Goal: Task Accomplishment & Management: Use online tool/utility

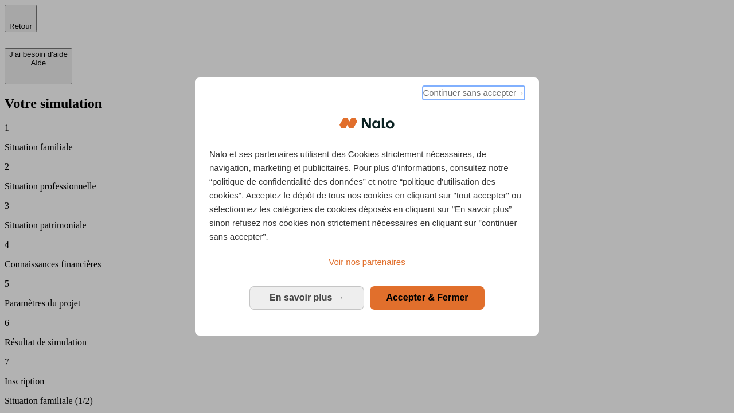
click at [472, 95] on span "Continuer sans accepter →" at bounding box center [474, 93] width 102 height 14
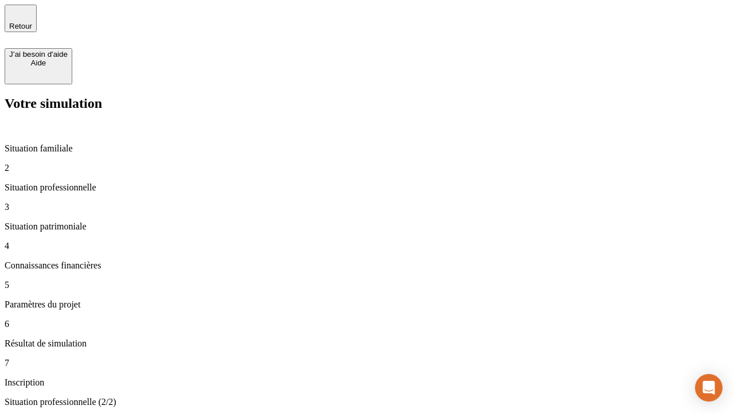
type input "30 000"
type input "40 000"
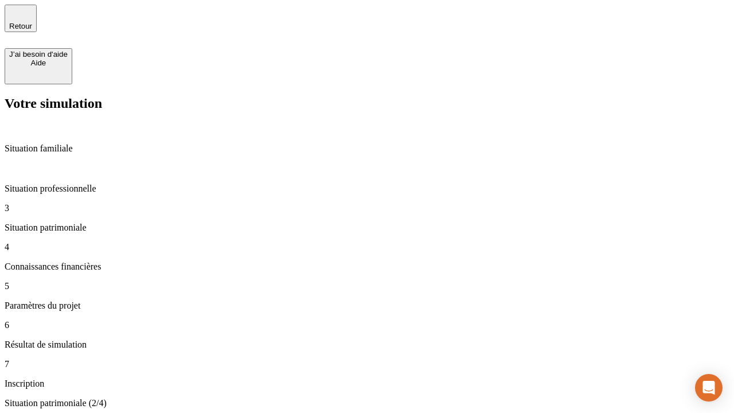
type input "1 100"
type input "20"
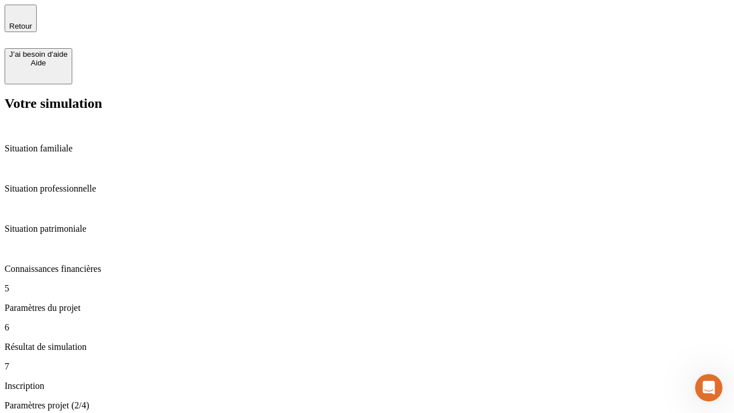
type input "40"
type input "50 000"
type input "640"
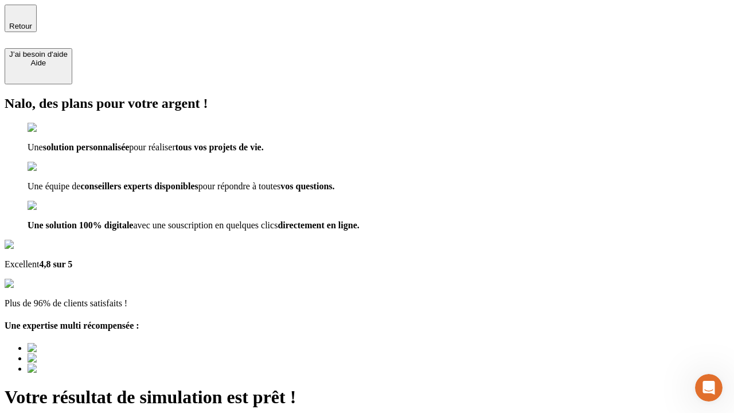
type input "[EMAIL_ADDRESS][DOMAIN_NAME]"
